Goal: Task Accomplishment & Management: Use online tool/utility

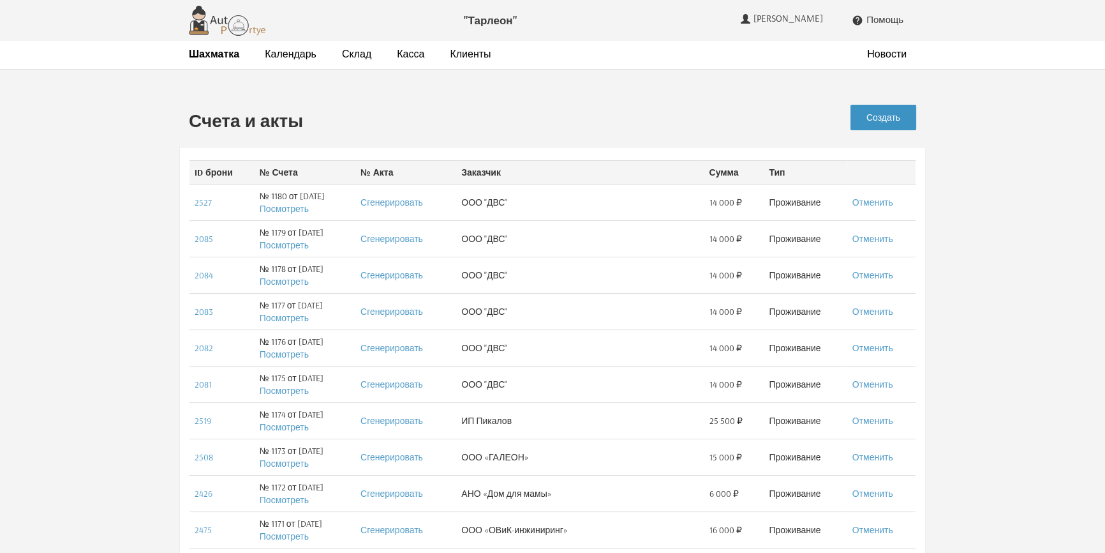
click at [887, 117] on link "Создать" at bounding box center [884, 118] width 66 height 26
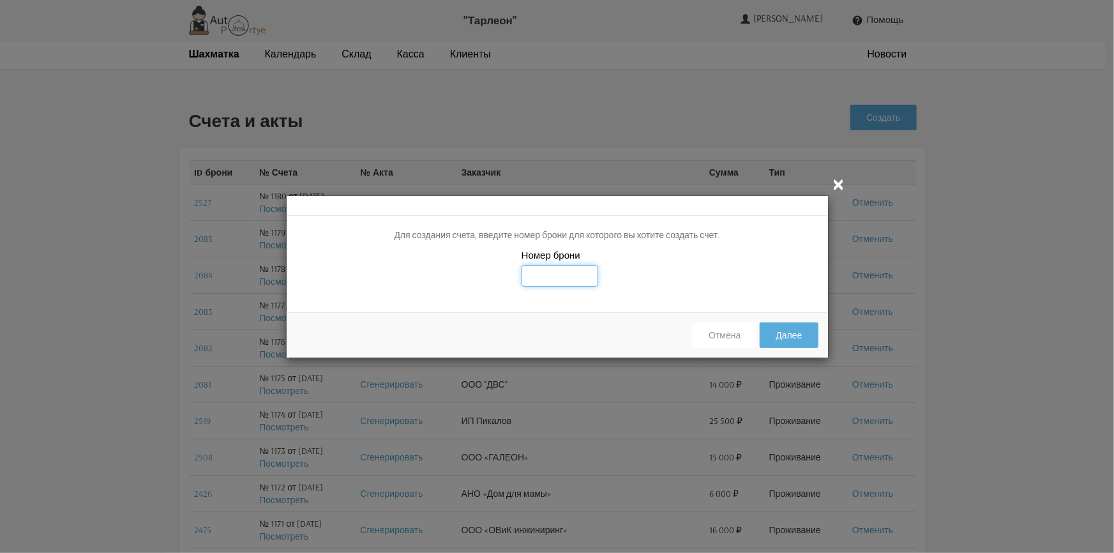
click at [550, 280] on input "text" at bounding box center [559, 276] width 77 height 22
type input "2486"
click at [756, 291] on div "Номер брони 2486" at bounding box center [557, 275] width 541 height 54
click at [782, 338] on button "Далее" at bounding box center [788, 335] width 58 height 26
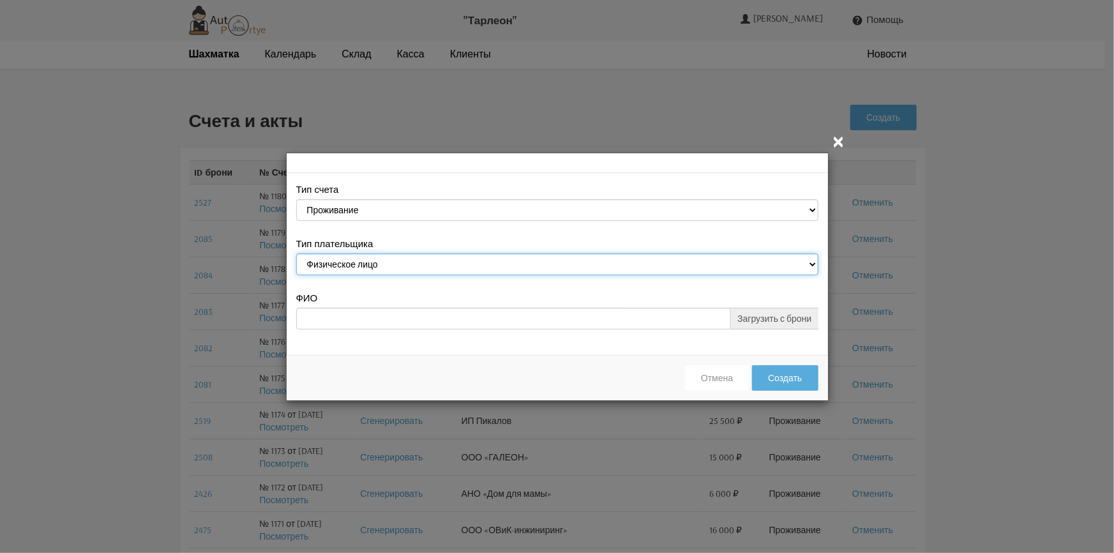
click at [373, 262] on select "Физическое лицо Юридическое лицо" at bounding box center [557, 264] width 522 height 22
select select "legal_entity"
click at [296, 255] on select "Физическое лицо Юридическое лицо" at bounding box center [557, 264] width 522 height 22
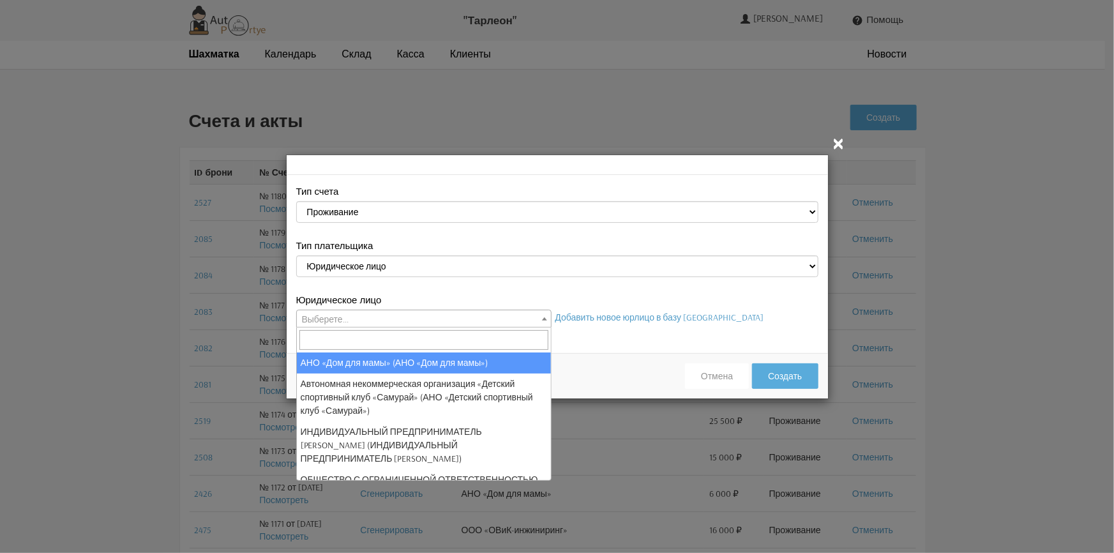
click at [382, 312] on span "Выберете..." at bounding box center [424, 319] width 254 height 18
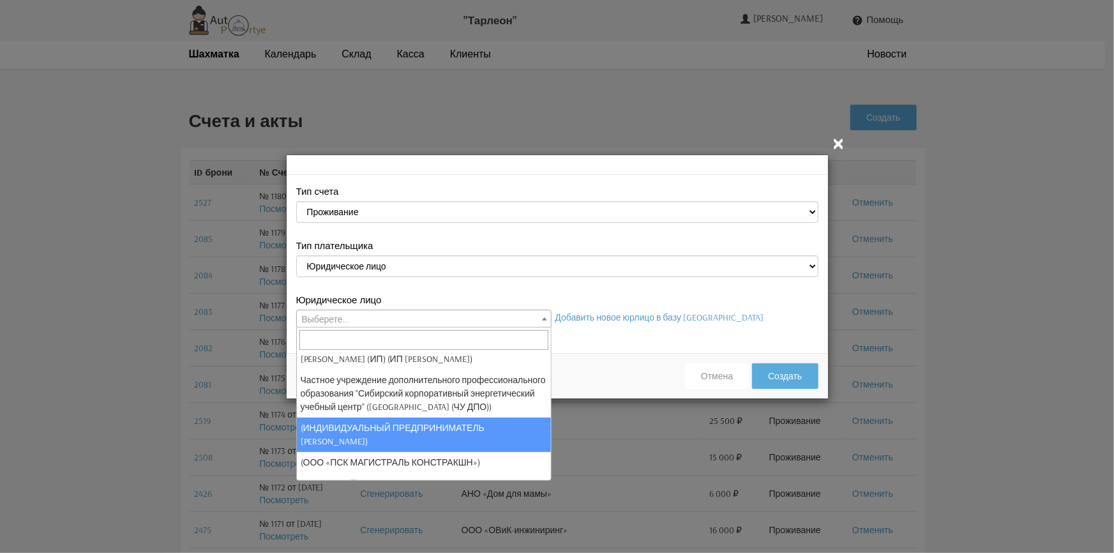
scroll to position [526, 0]
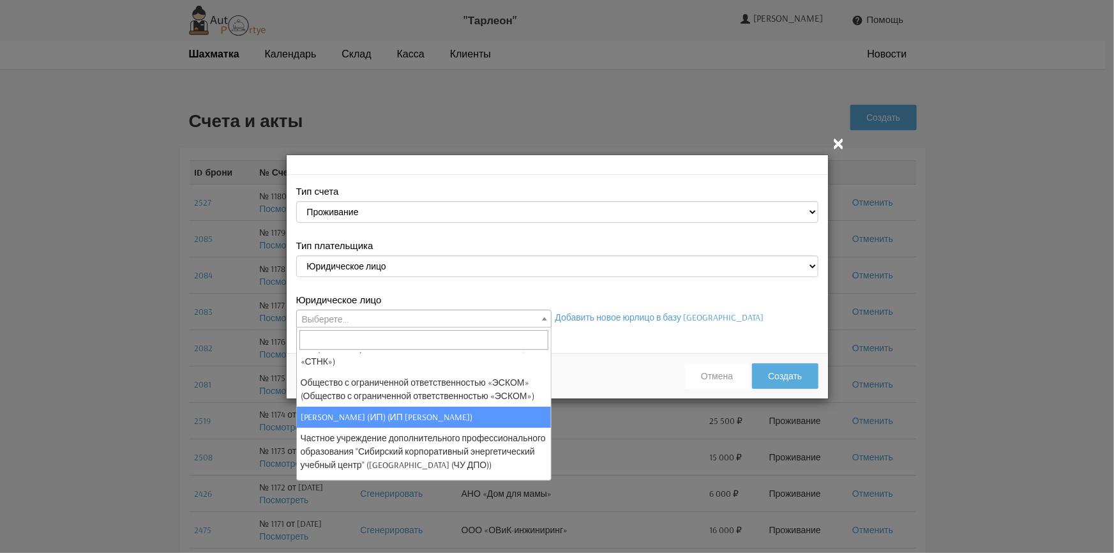
select select "120"
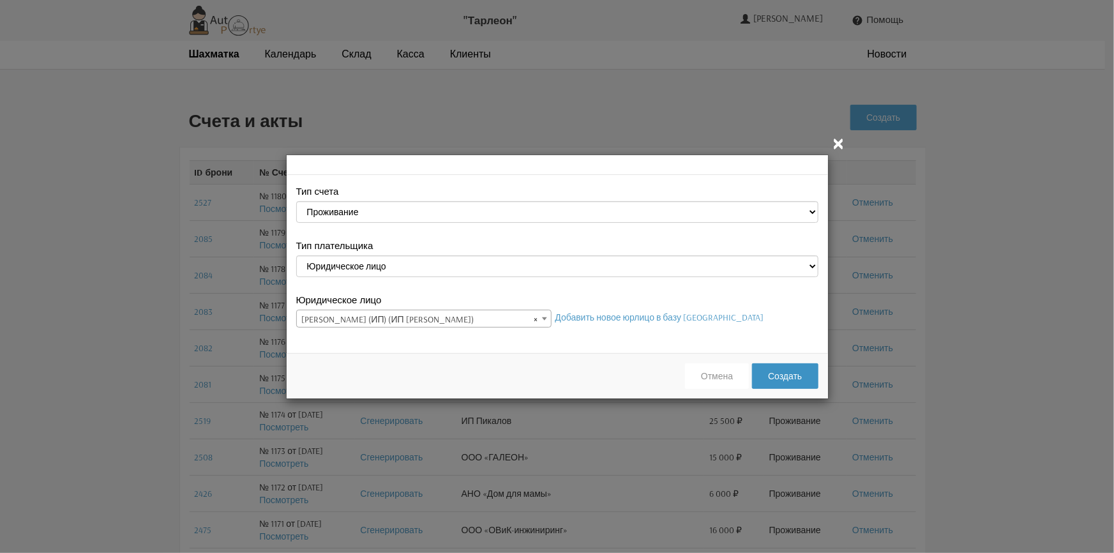
click at [775, 373] on button "Создать" at bounding box center [785, 376] width 66 height 26
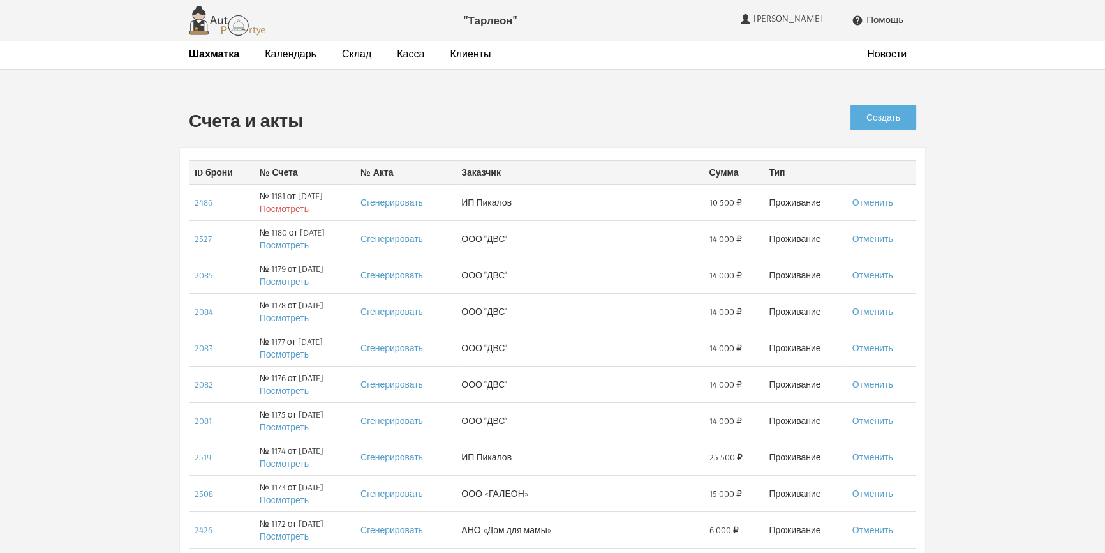
click at [283, 208] on link "Посмотреть" at bounding box center [284, 208] width 49 height 11
click at [213, 56] on strong "Шахматка" at bounding box center [214, 53] width 50 height 13
